Goal: Transaction & Acquisition: Purchase product/service

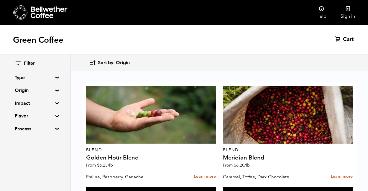
click at [53, 92] on div "Filter Type Blend Single Origin Decaf Seasonal Year Round Origin Blend [GEOGRAP…" at bounding box center [35, 97] width 70 height 84
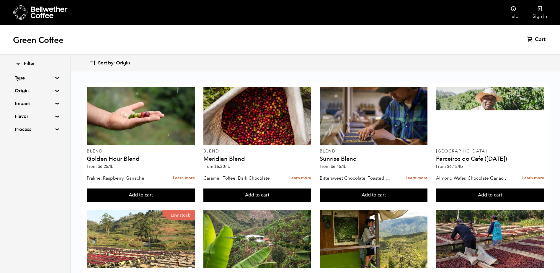
click at [55, 92] on summary "Origin" at bounding box center [35, 90] width 41 height 7
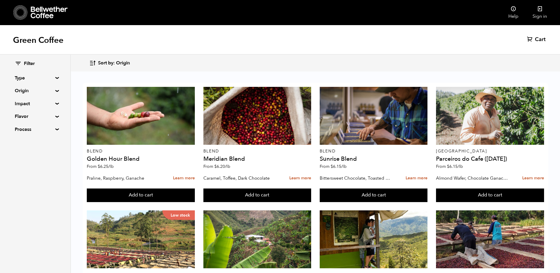
click at [37, 77] on summary "Type" at bounding box center [35, 77] width 41 height 7
click at [18, 107] on input "Decaf" at bounding box center [17, 107] width 5 height 5
checkbox input "true"
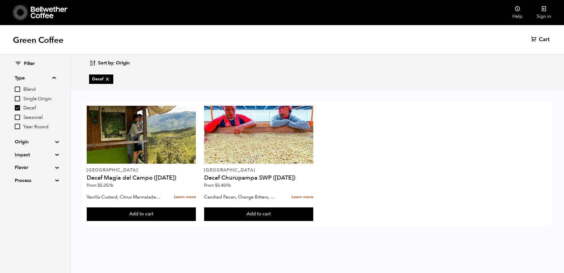
click at [48, 80] on summary "Type" at bounding box center [35, 77] width 41 height 7
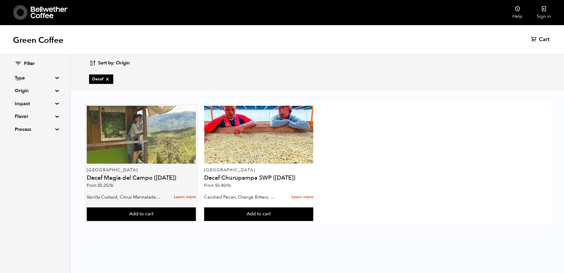
click at [125, 125] on div at bounding box center [141, 135] width 109 height 58
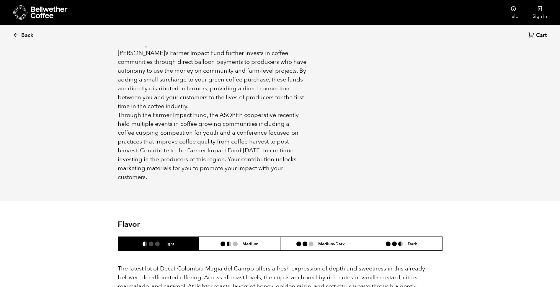
scroll to position [531, 0]
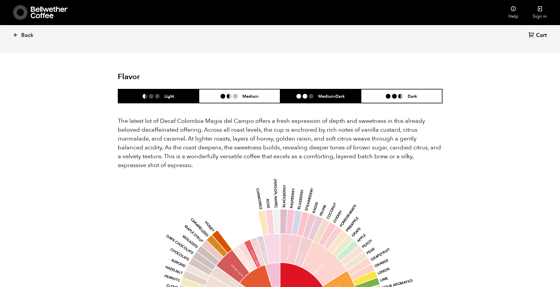
click at [325, 94] on h6 "Medium-Dark" at bounding box center [331, 96] width 27 height 5
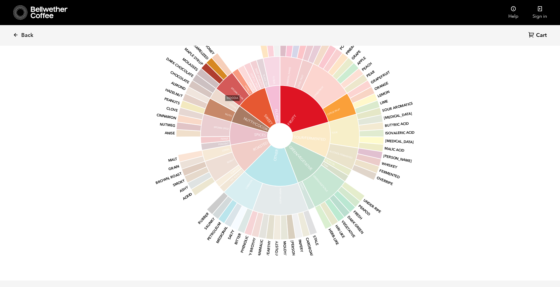
scroll to position [561, 0]
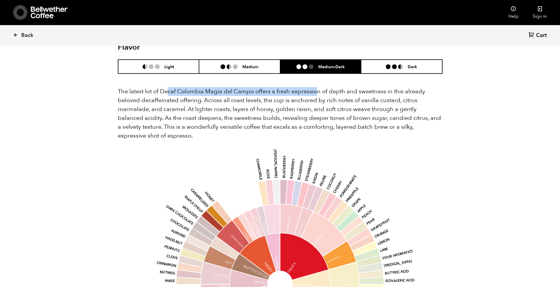
drag, startPoint x: 168, startPoint y: 82, endPoint x: 317, endPoint y: 78, distance: 149.4
click at [317, 83] on div "The latest lot of Decaf Colombia Magia del Campo offers a fresh expression of d…" at bounding box center [280, 243] width 325 height 320
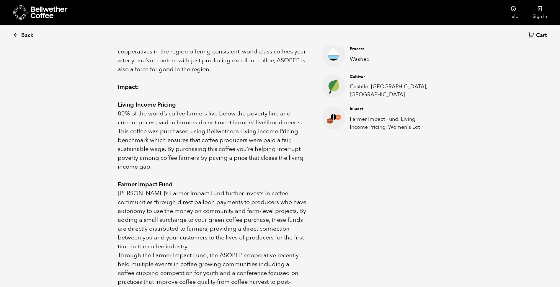
scroll to position [266, 0]
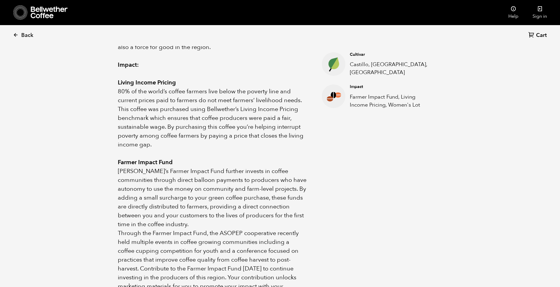
click at [178, 112] on p "80% of the world’s coffee farmers live below the poverty line and current price…" at bounding box center [212, 118] width 189 height 62
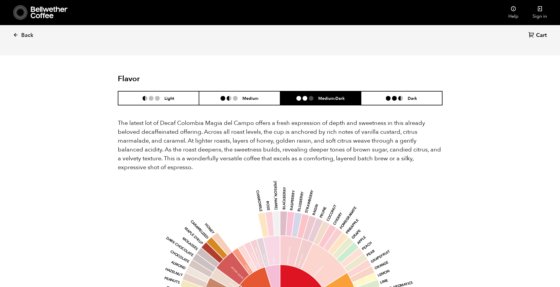
scroll to position [649, 0]
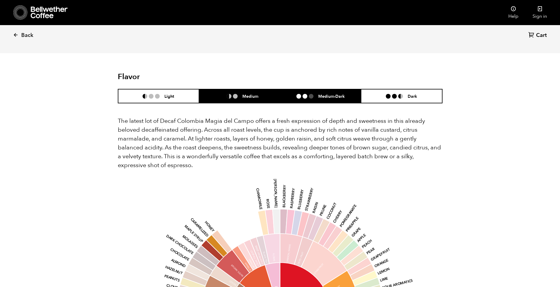
click at [245, 91] on li "Medium" at bounding box center [239, 96] width 81 height 14
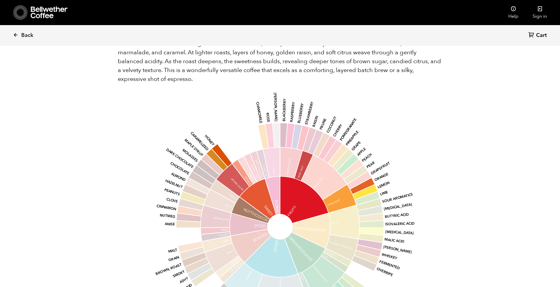
scroll to position [620, 0]
